Goal: Task Accomplishment & Management: Manage account settings

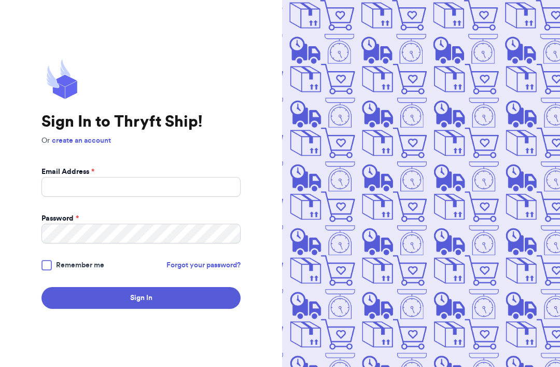
scroll to position [106, 0]
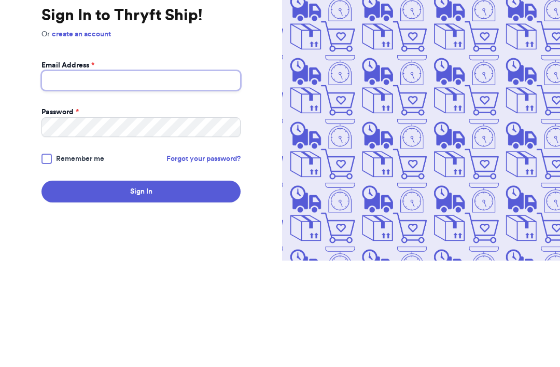
type input "[EMAIL_ADDRESS][DOMAIN_NAME]"
click at [141, 287] on button "Sign In" at bounding box center [141, 298] width 199 height 22
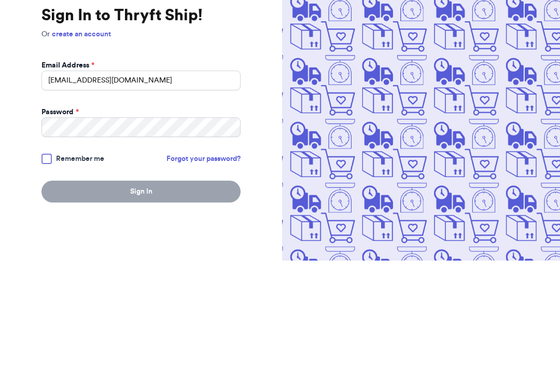
scroll to position [33, 0]
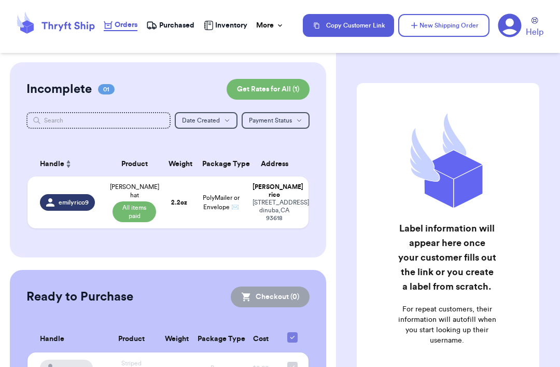
click at [49, 228] on td "emilyrico9" at bounding box center [66, 202] width 79 height 52
select select "paid"
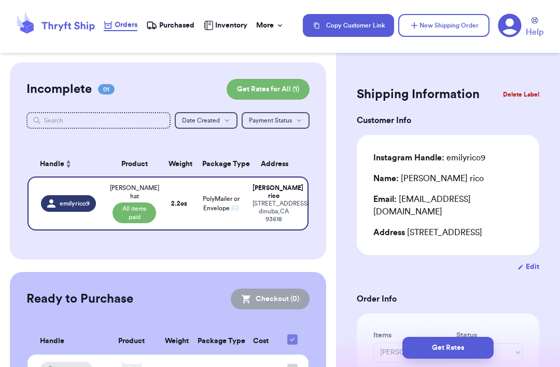
click at [120, 24] on span "Orders" at bounding box center [126, 25] width 23 height 10
click at [170, 27] on span "Purchased" at bounding box center [176, 25] width 35 height 10
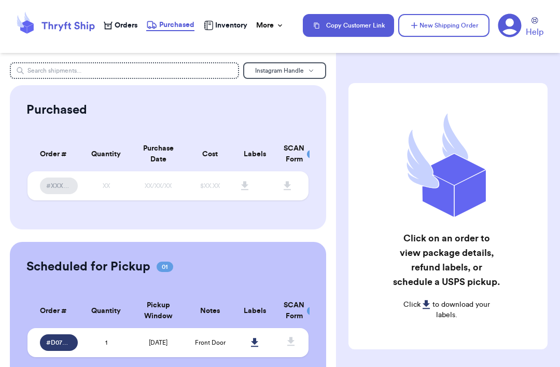
scroll to position [33, 0]
click at [59, 338] on span "# D0752600" at bounding box center [58, 342] width 25 height 8
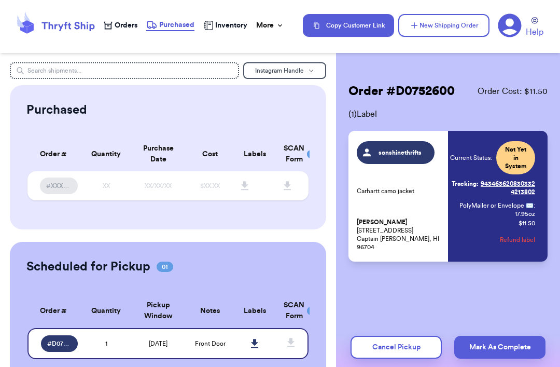
click at [255, 339] on icon at bounding box center [254, 343] width 7 height 9
click at [225, 29] on span "Inventory" at bounding box center [231, 25] width 32 height 10
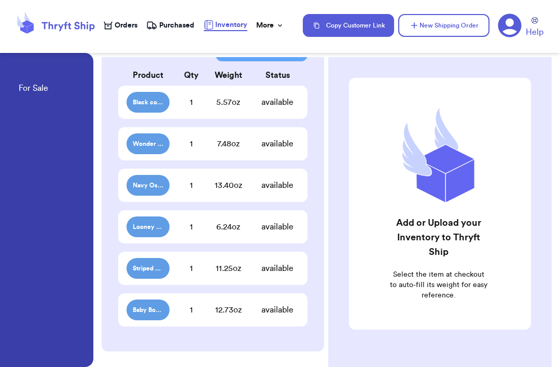
scroll to position [81, 0]
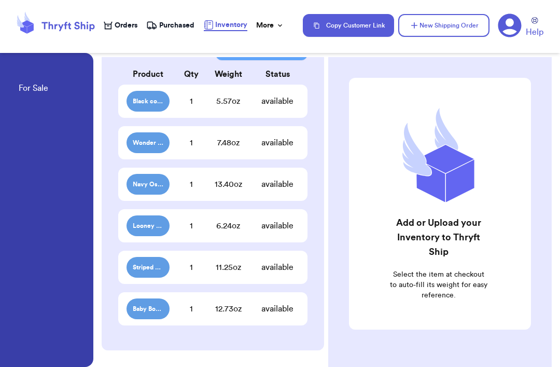
click at [143, 305] on span "Baby Boden overalls" at bounding box center [148, 309] width 31 height 8
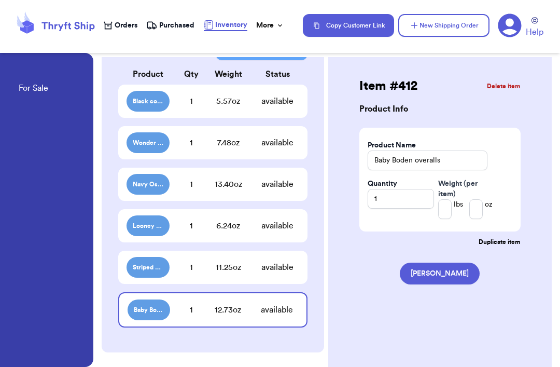
click at [426, 262] on button "[PERSON_NAME]" at bounding box center [440, 273] width 80 height 22
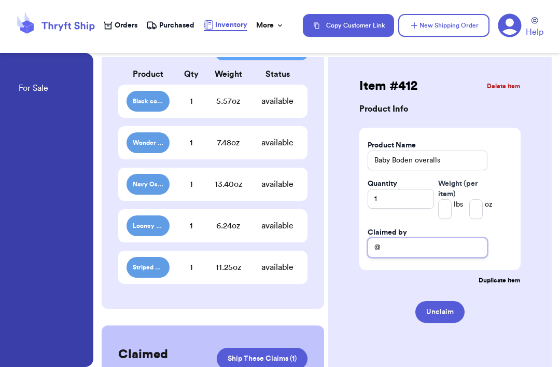
click at [388, 238] on input "@" at bounding box center [428, 248] width 120 height 20
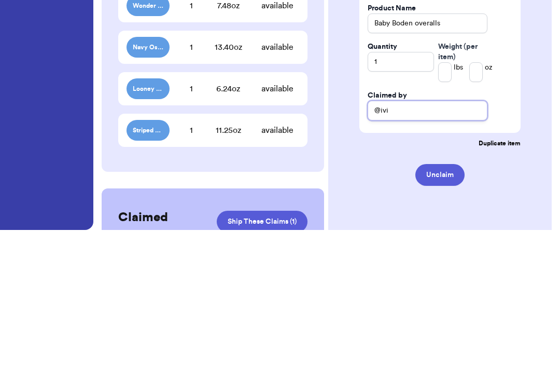
type input "@[PERSON_NAME]"
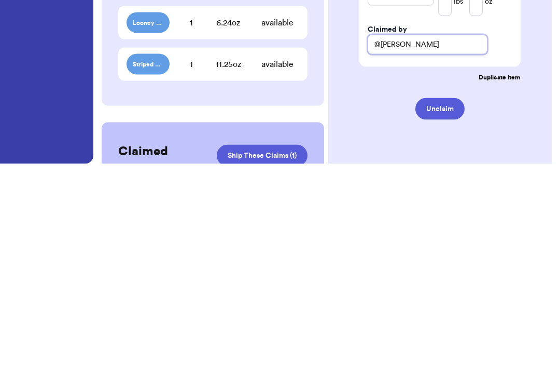
scroll to position [33, 0]
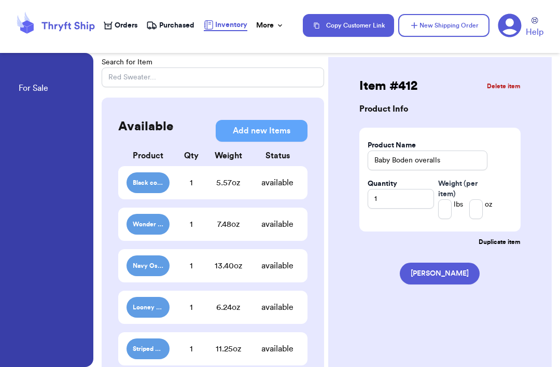
click at [443, 262] on button "[PERSON_NAME]" at bounding box center [440, 273] width 80 height 22
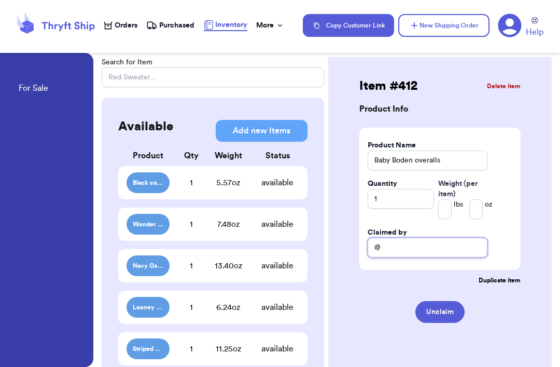
click at [396, 238] on input "@" at bounding box center [428, 248] width 120 height 20
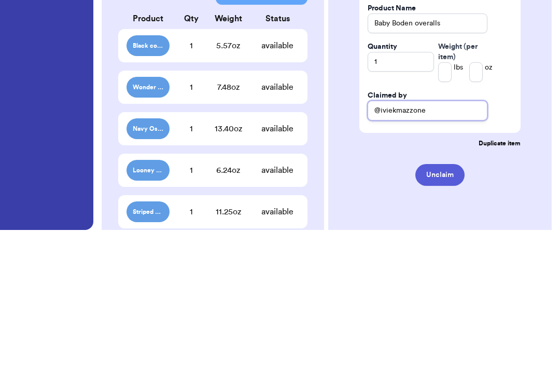
type input "@iviekmazzone"
click at [442, 301] on button "Unclaim" at bounding box center [440, 312] width 49 height 22
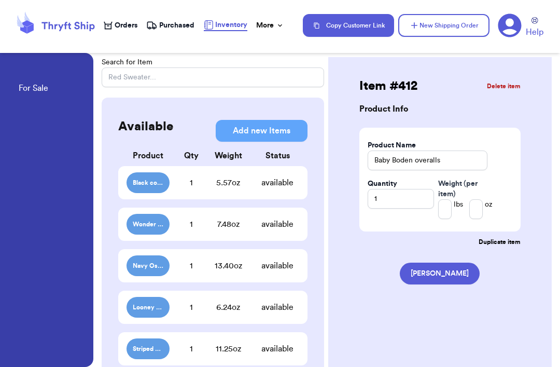
scroll to position [0, 0]
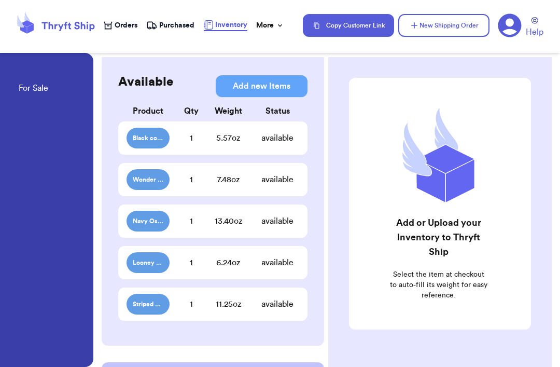
scroll to position [143, 0]
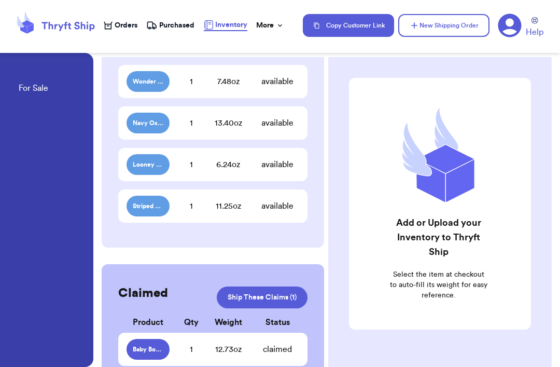
click at [189, 352] on div "1" at bounding box center [191, 349] width 43 height 12
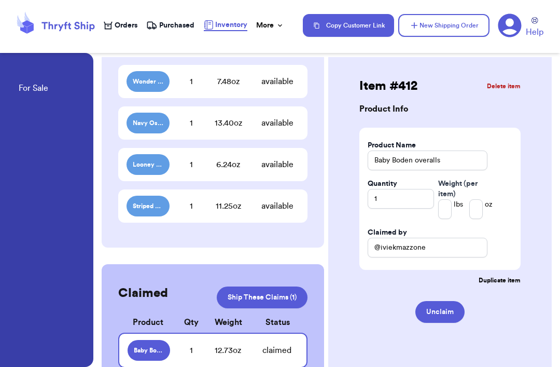
click at [192, 347] on div "1" at bounding box center [191, 350] width 43 height 12
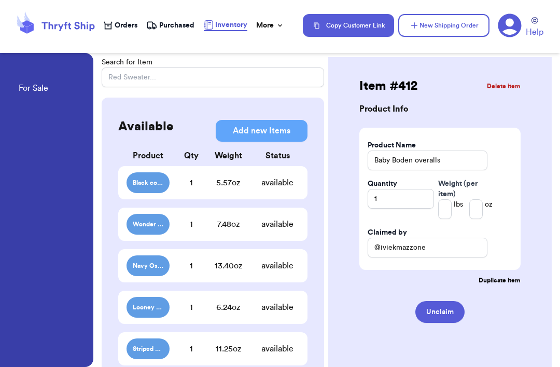
scroll to position [0, 0]
click at [116, 24] on span "Orders" at bounding box center [126, 25] width 23 height 10
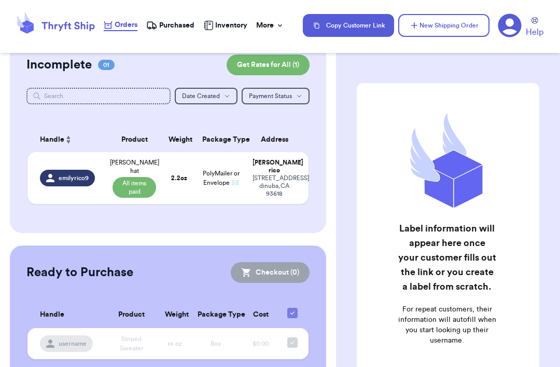
scroll to position [24, 0]
click at [188, 193] on td "2.2 oz" at bounding box center [179, 178] width 34 height 52
select select "paid"
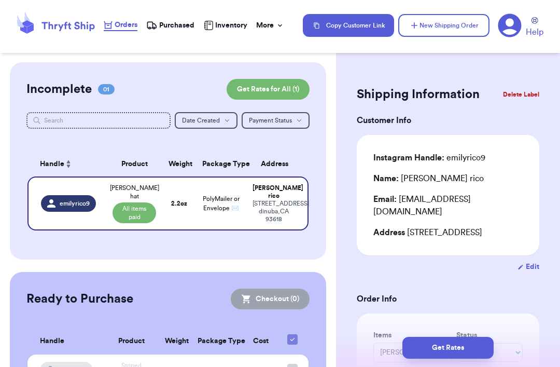
scroll to position [0, 0]
